Goal: Task Accomplishment & Management: Complete application form

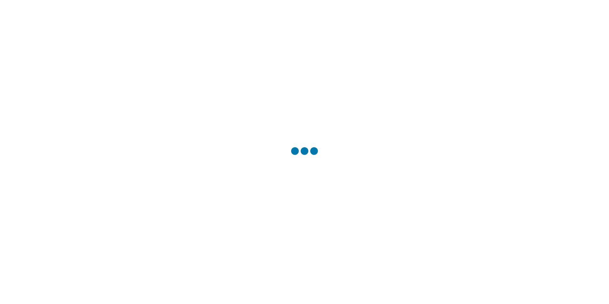
drag, startPoint x: 534, startPoint y: 130, endPoint x: 423, endPoint y: 129, distance: 110.8
click at [534, 130] on div at bounding box center [304, 152] width 609 height 304
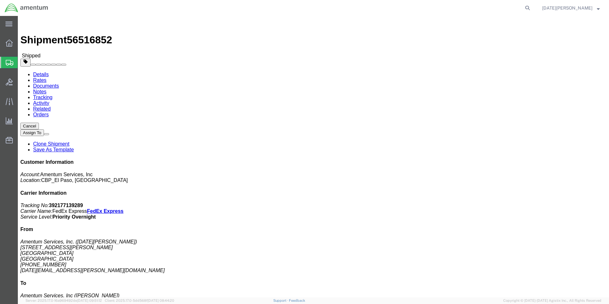
click at [0, 0] on span "Create from Template" at bounding box center [0, 0] width 0 height 0
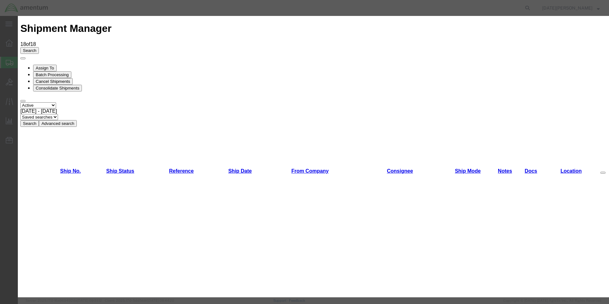
scroll to position [191, 0]
drag, startPoint x: 137, startPoint y: 112, endPoint x: 137, endPoint y: 104, distance: 8.0
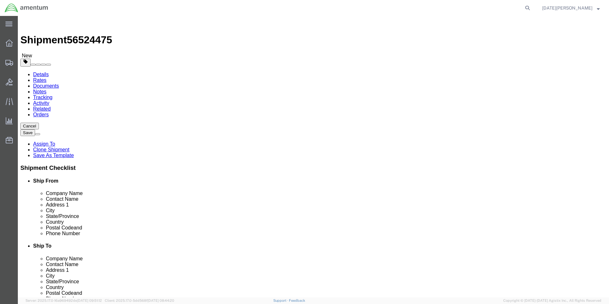
select select "49939"
select select "49921"
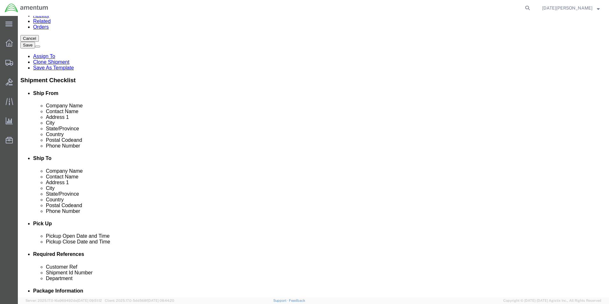
scroll to position [223, 0]
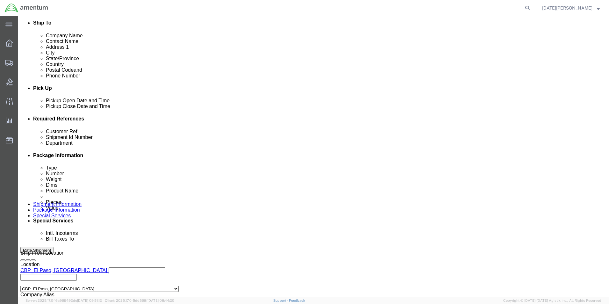
click input "text"
type input "94670"
click div "Department cbp"
type input "CBP"
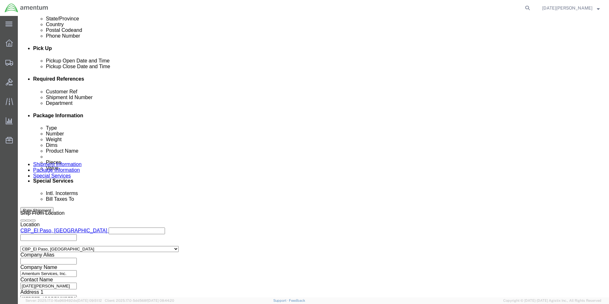
scroll to position [266, 0]
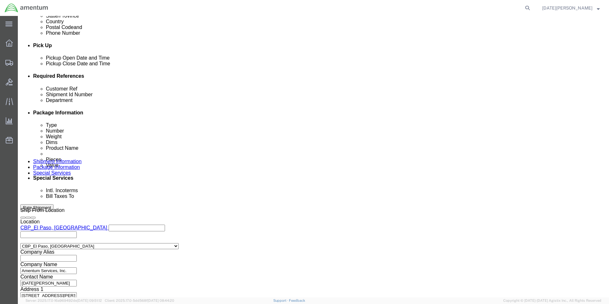
click button "Continue"
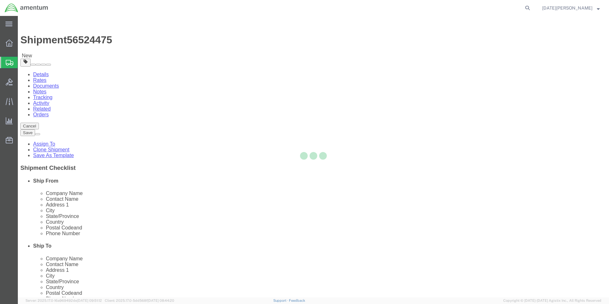
select select "YRPK"
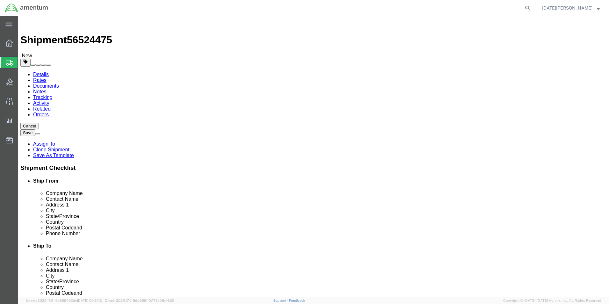
click input "text"
type input "11"
type input "16"
type input "9.45"
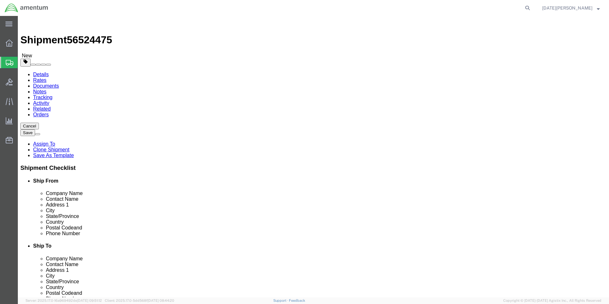
click link "Add Content"
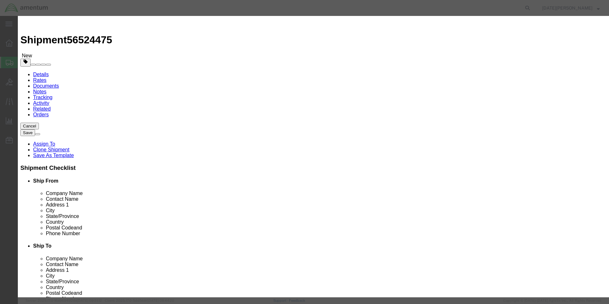
click input "text"
type input "FDC FILTER CLEANER"
type input "1"
type input "500"
select select "USD"
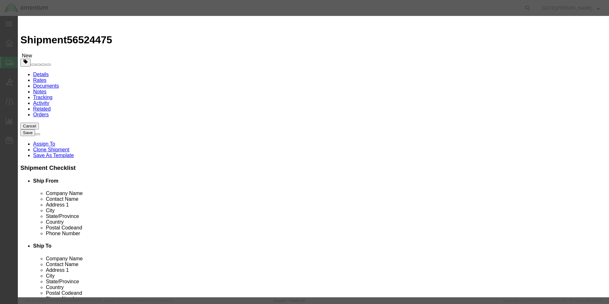
click button "Save & Close"
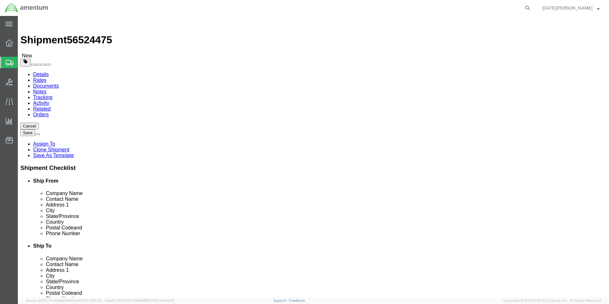
click link "Add Package"
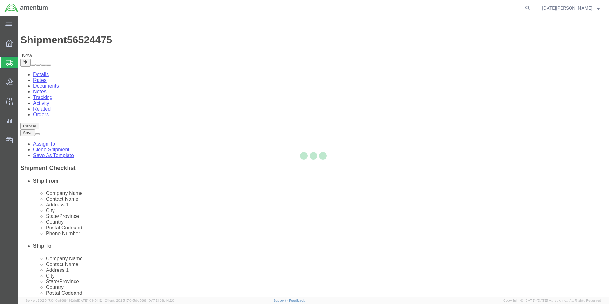
select select "YRPK"
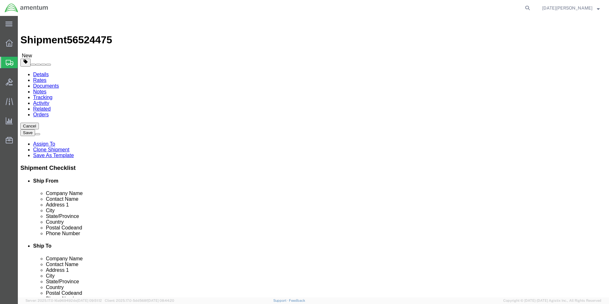
click input "text"
type input "12"
type input "16"
type input "47.65"
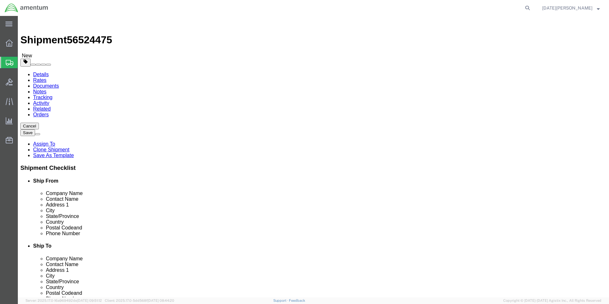
click div "Package Content # 1 1 x Your Packaging Package Type Select Bale(s) Basket(s) Bo…"
click div
click link "Add Content"
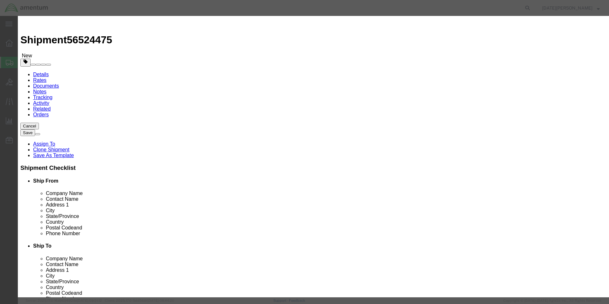
click input "text"
type input "FDC FILTER OIL"
type input "1"
type input "500"
select select "USD"
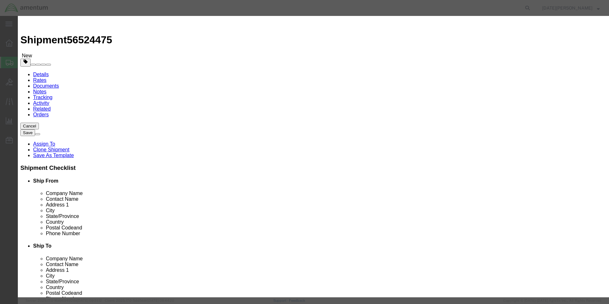
click button "Save & Close"
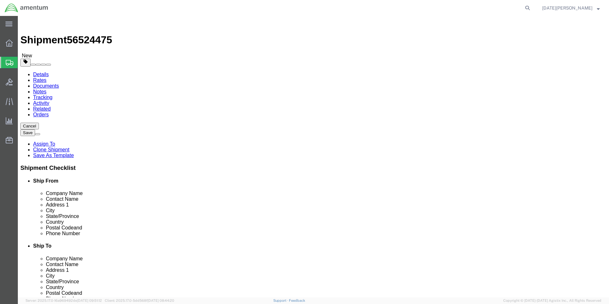
click button "Rate Shipment"
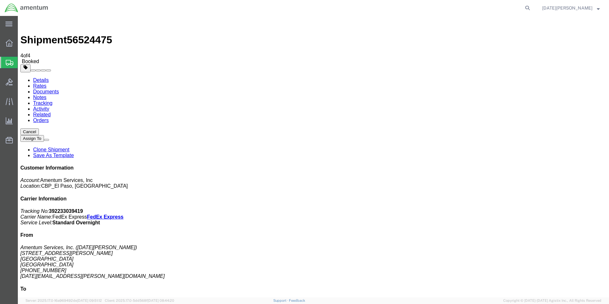
click at [0, 0] on span "Create from Template" at bounding box center [0, 0] width 0 height 0
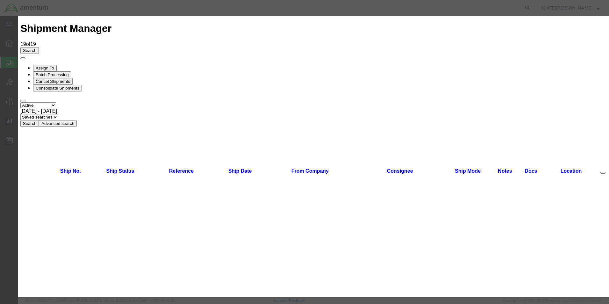
scroll to position [287, 0]
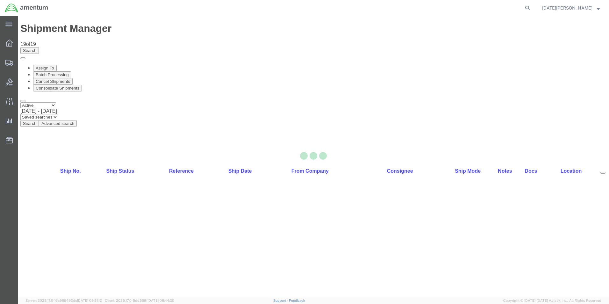
select select "49939"
select select "49929"
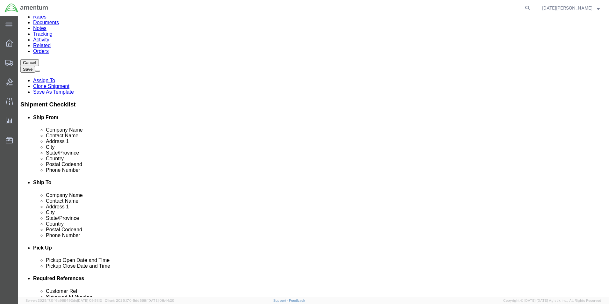
scroll to position [191, 0]
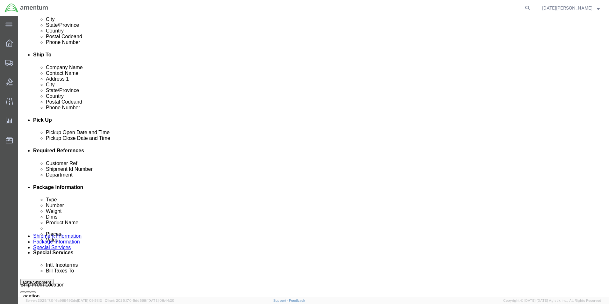
click input "text"
type input "94668"
type input "CBP"
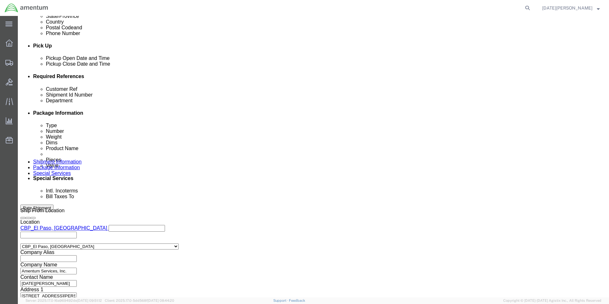
scroll to position [266, 0]
click button "Continue"
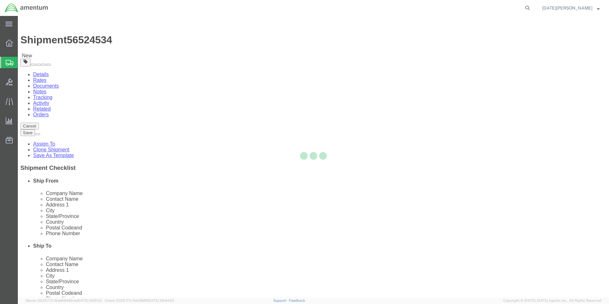
select select "YRPK"
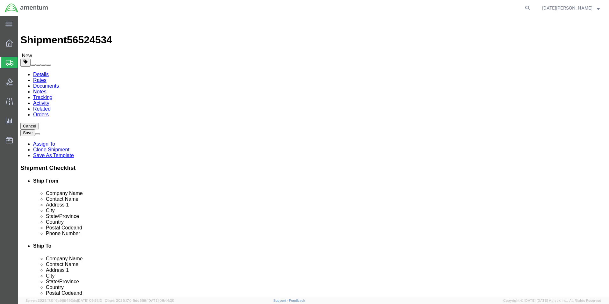
click input "text"
type input "18"
type input "12"
type input "58"
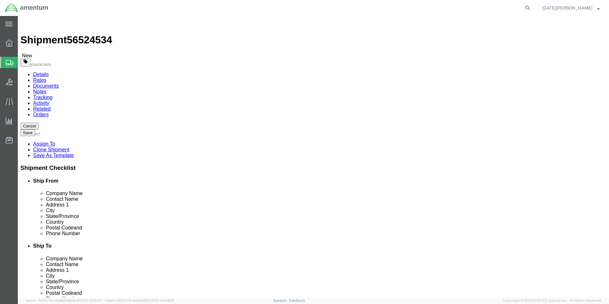
click div "# 1 x Package Type Select Bale(s) Basket(s) Bolt(s) Bottle(s) Buckets Bulk Bund…"
click link "Add Content"
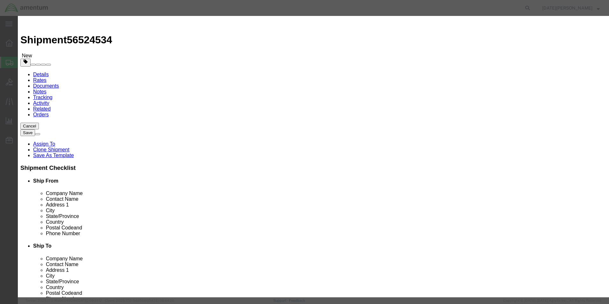
drag, startPoint x: 214, startPoint y: 64, endPoint x: 175, endPoint y: 68, distance: 38.7
click div "Product Name Pieces 0 Select Bag Barrels 100Board Feet Bottle Box Blister Pack …"
type input "72"
click input "text"
type input "TURBO OIL"
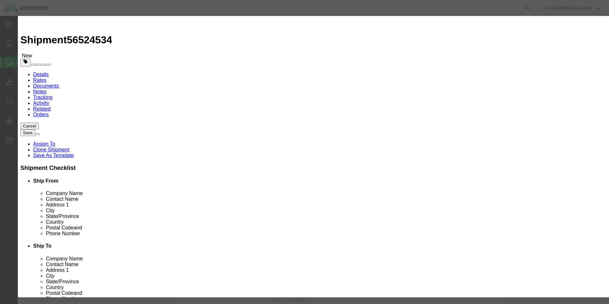
type input "1200"
click button "Save & Close"
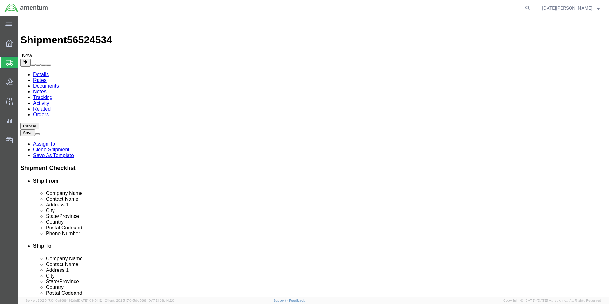
drag, startPoint x: 118, startPoint y: 140, endPoint x: 67, endPoint y: 127, distance: 53.1
click div "Number 1"
type input "3"
click div "# 1 x Package Type Select Bale(s) Basket(s) Bolt(s) Bottle(s) Buckets Bulk Bund…"
click div "Package Content # 1-3 x Package Type Select Bale(s) Basket(s) Bolt(s) Bottle(s)…"
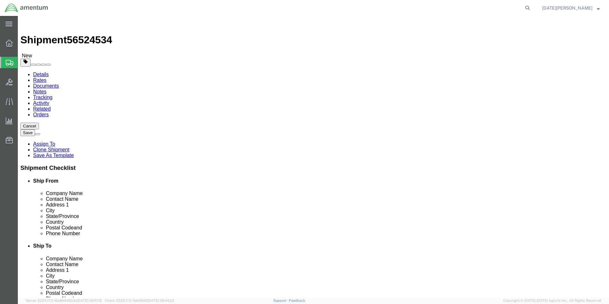
click button "Rate Shipment"
